Goal: Task Accomplishment & Management: Manage account settings

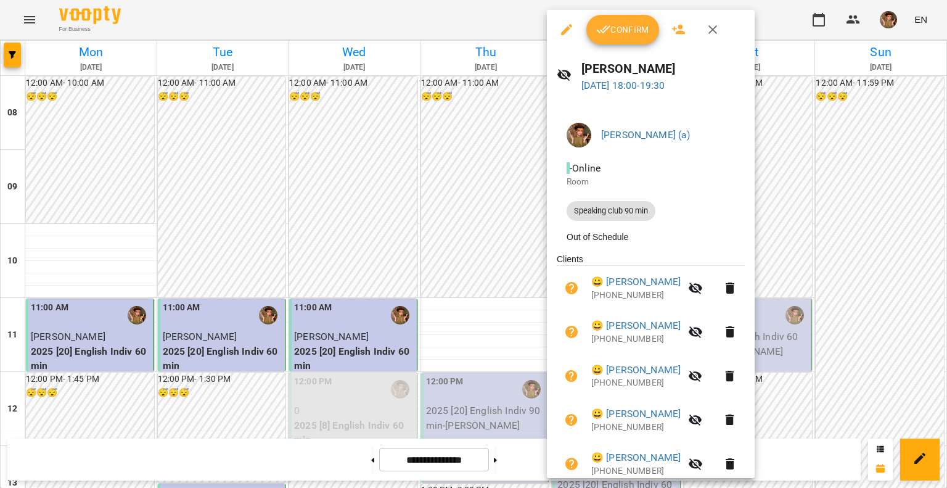
scroll to position [162, 0]
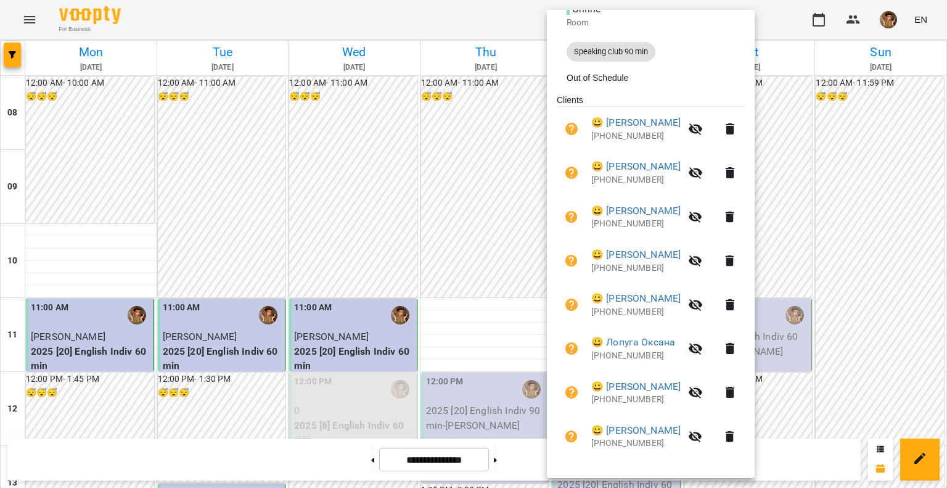
click at [342, 265] on div at bounding box center [473, 244] width 947 height 488
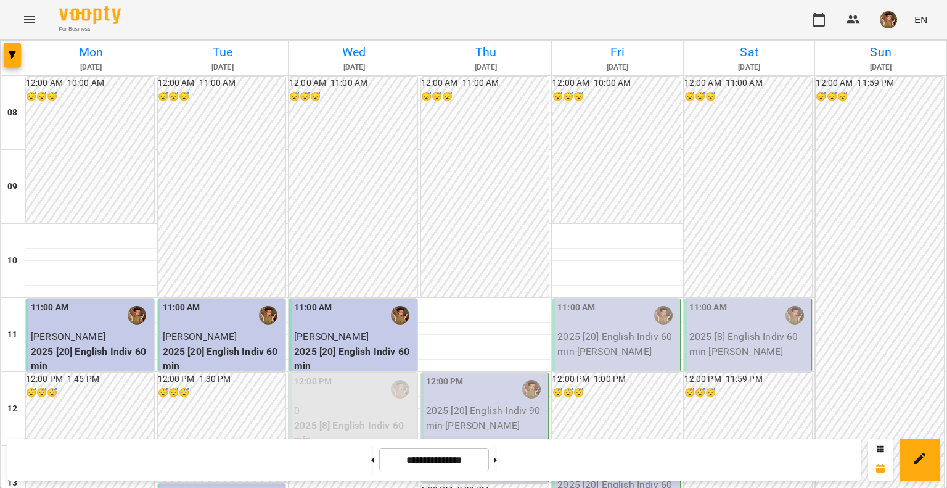
scroll to position [555, 0]
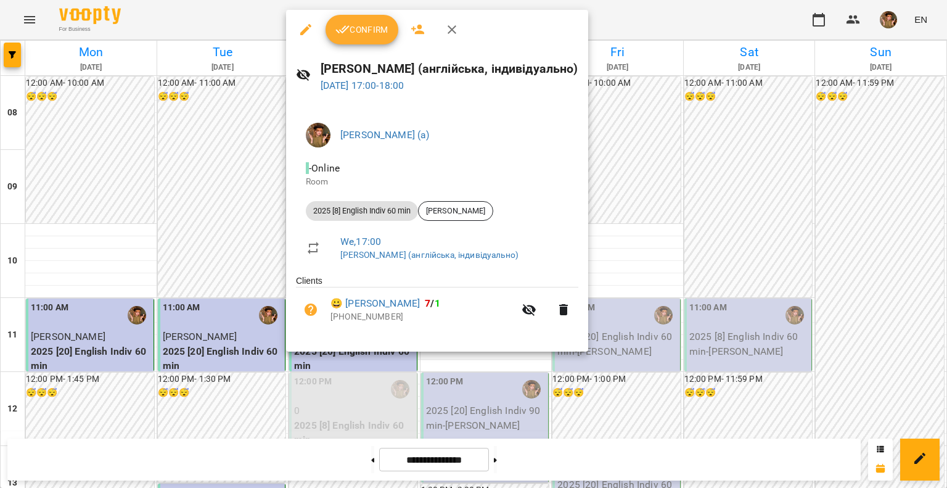
click at [358, 38] on button "Confirm" at bounding box center [362, 30] width 73 height 30
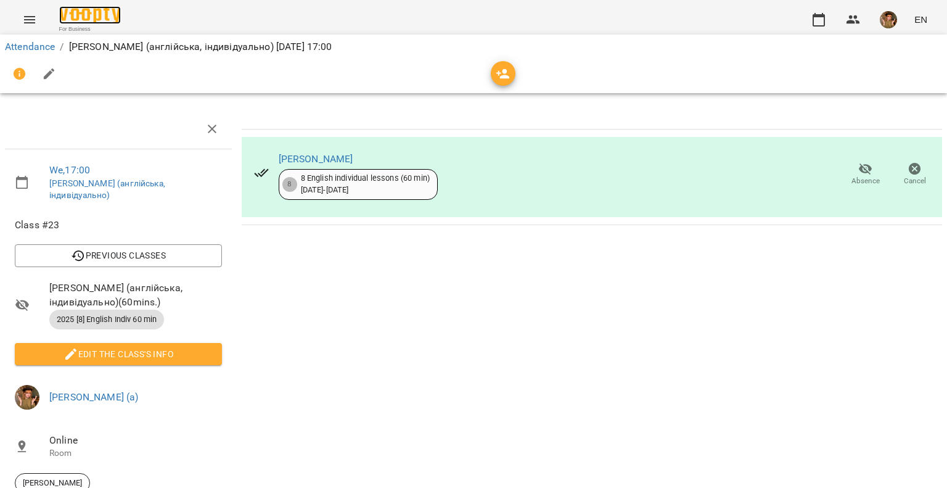
click at [84, 15] on img at bounding box center [90, 15] width 62 height 18
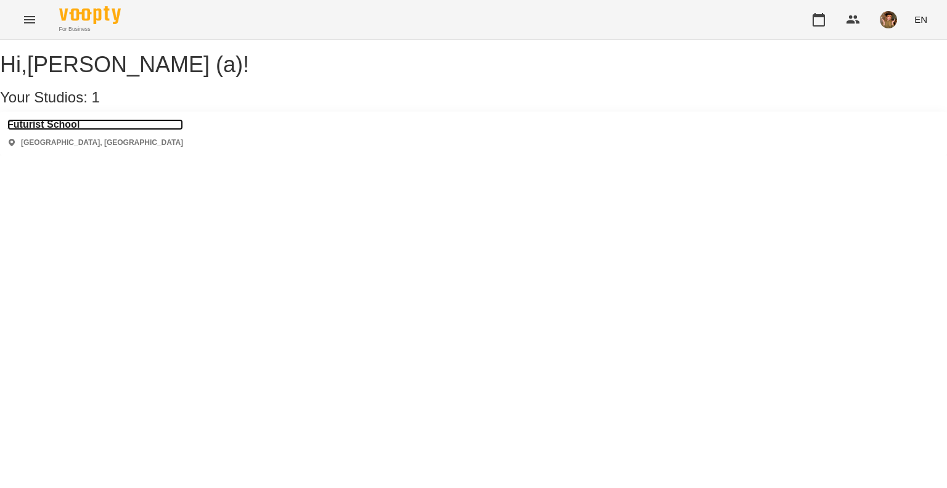
click at [49, 130] on h3 "Futurist School" at bounding box center [95, 124] width 176 height 11
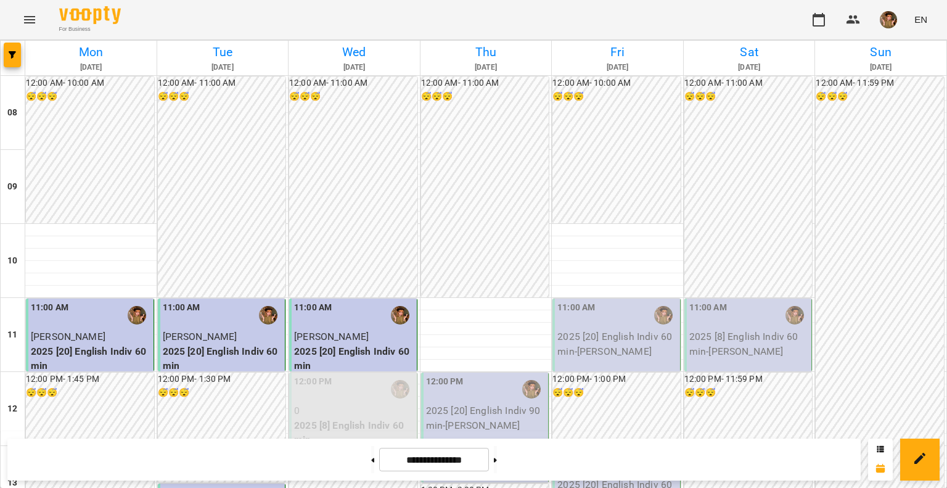
scroll to position [678, 0]
click at [890, 22] on img "button" at bounding box center [888, 19] width 17 height 17
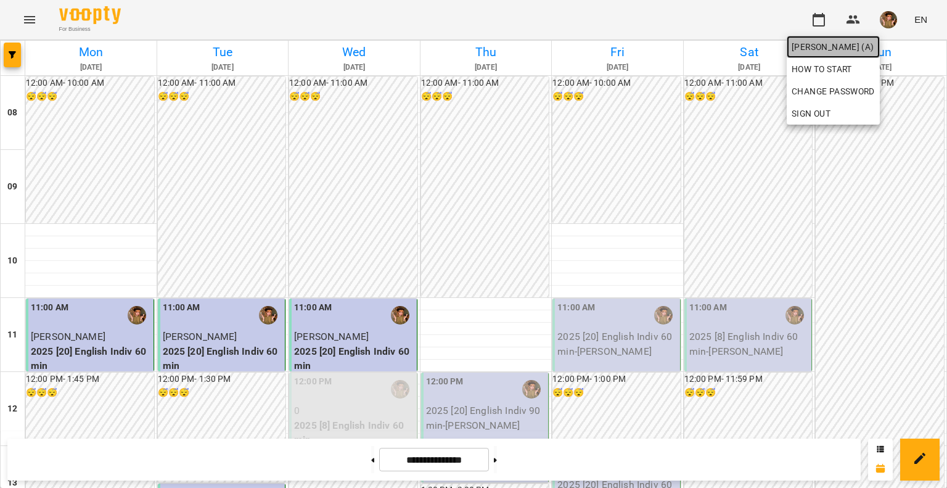
click at [871, 38] on link "[PERSON_NAME] (а)" at bounding box center [833, 47] width 93 height 22
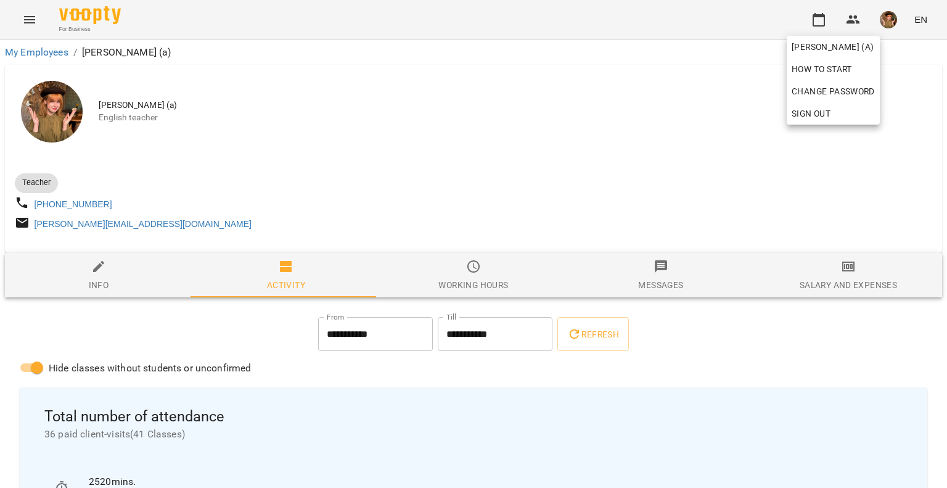
click at [694, 358] on div at bounding box center [473, 244] width 947 height 488
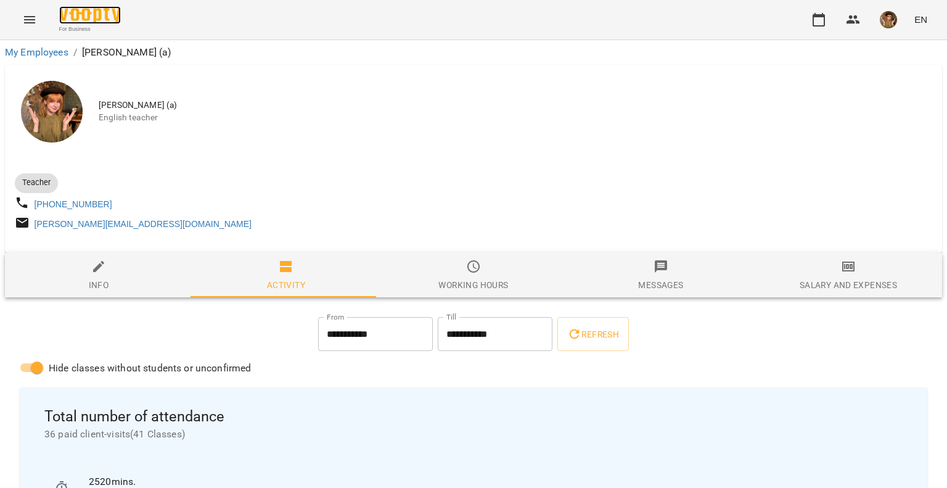
click at [92, 14] on img at bounding box center [90, 15] width 62 height 18
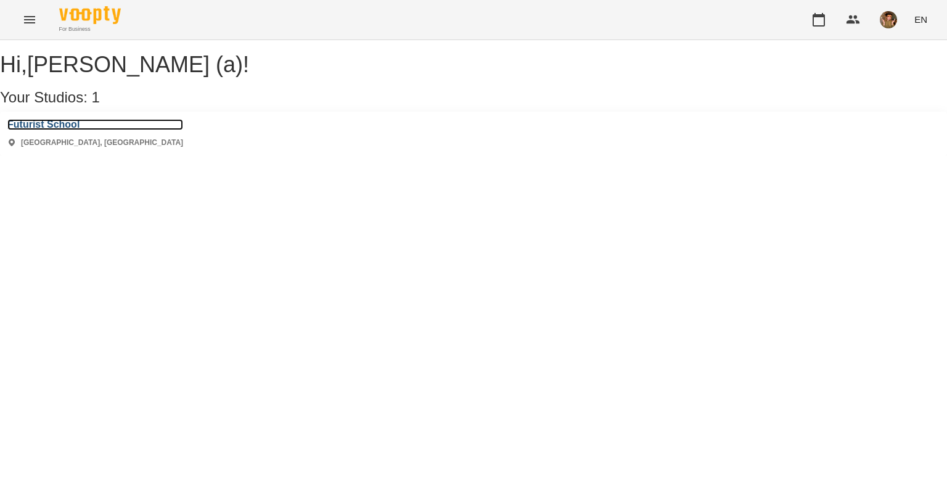
click at [46, 130] on h3 "Futurist School" at bounding box center [95, 124] width 176 height 11
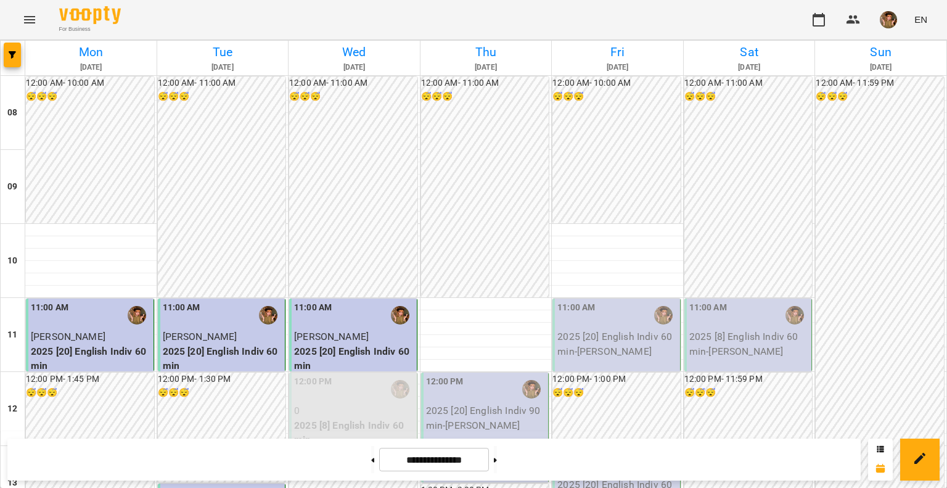
scroll to position [568, 0]
